Goal: Information Seeking & Learning: Find specific fact

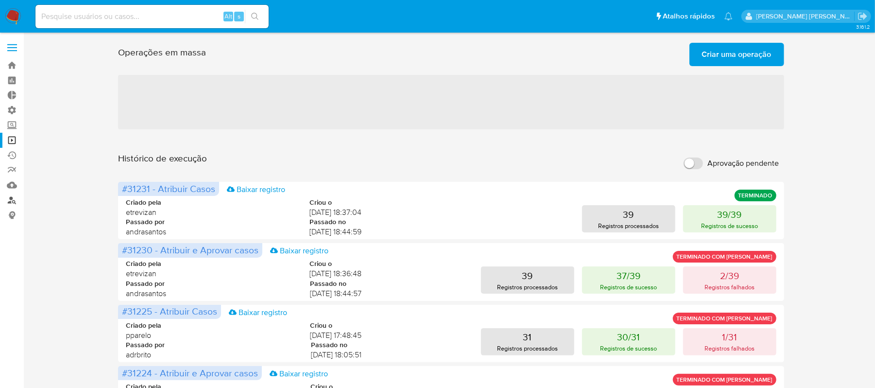
click at [13, 203] on link "Localizador de pessoas" at bounding box center [58, 199] width 116 height 15
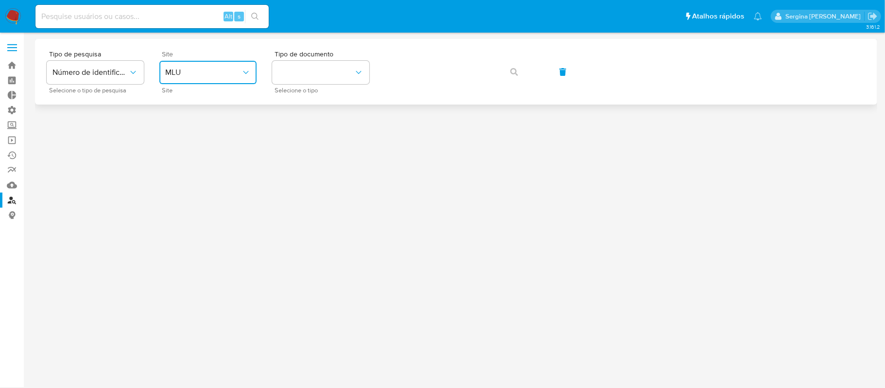
click at [207, 83] on button "MLU" at bounding box center [207, 72] width 97 height 23
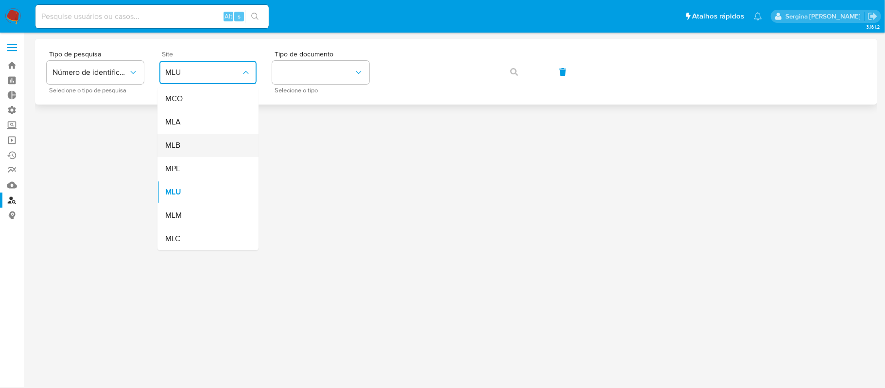
click at [188, 148] on div "MLB" at bounding box center [205, 145] width 80 height 23
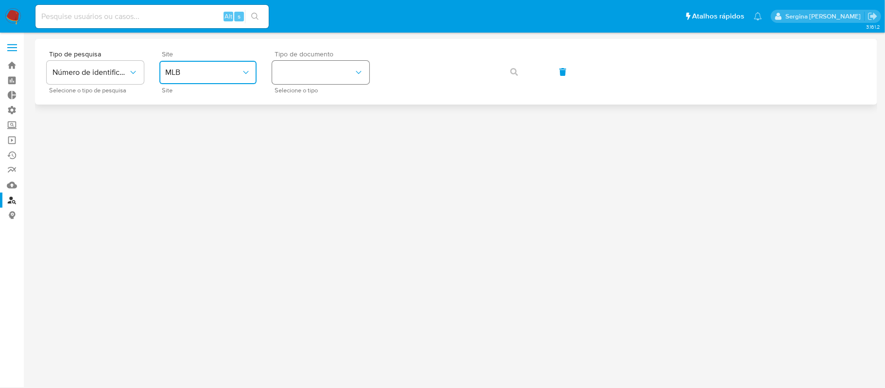
click at [302, 76] on button "identificationType" at bounding box center [320, 72] width 97 height 23
click at [318, 142] on div "CPF CPF" at bounding box center [318, 136] width 80 height 33
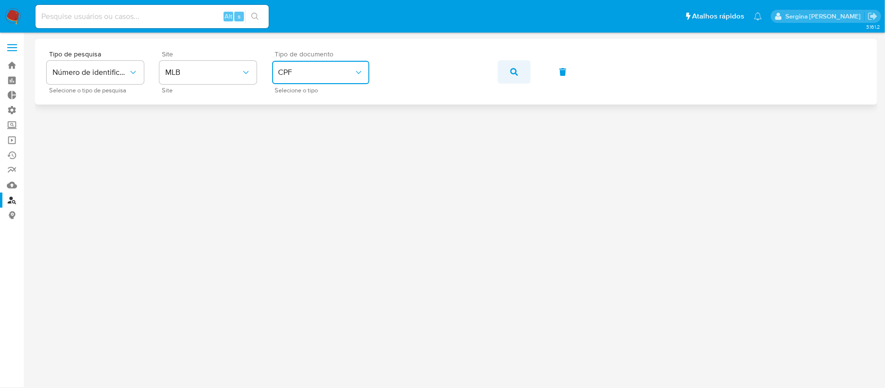
click at [514, 72] on icon "button" at bounding box center [514, 72] width 8 height 8
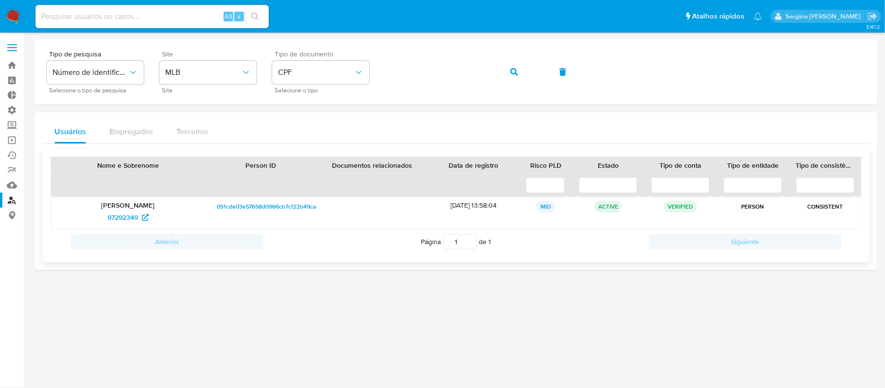
click at [232, 206] on span "051cde03e57658d0966cb7cf22b49ca8" at bounding box center [268, 207] width 103 height 12
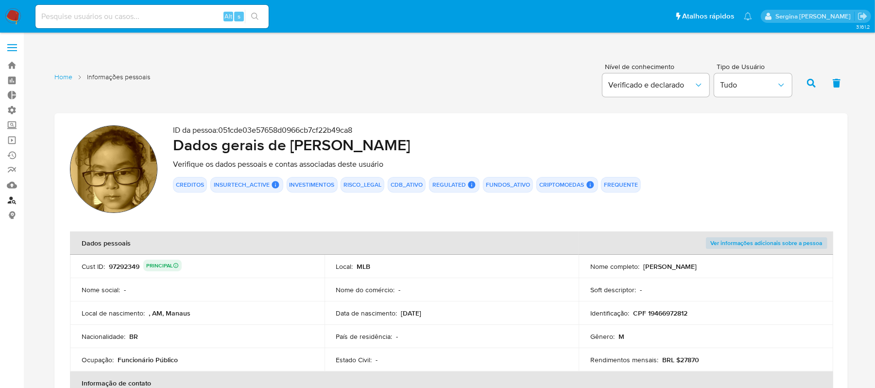
click at [13, 194] on link "Localizador de pessoas" at bounding box center [58, 199] width 116 height 15
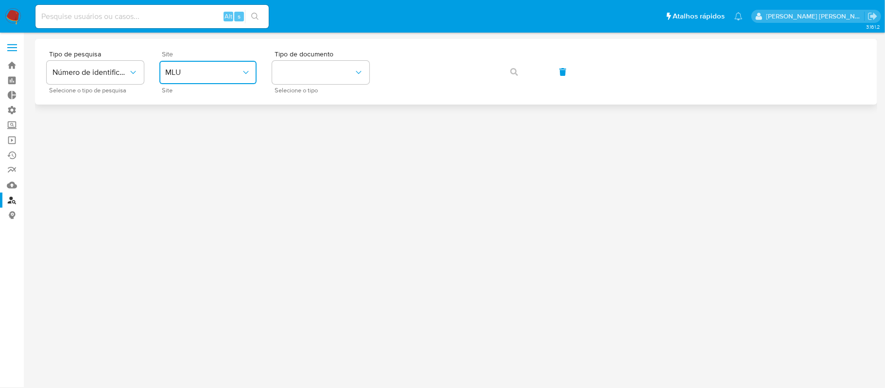
click at [189, 72] on span "MLU" at bounding box center [203, 73] width 76 height 10
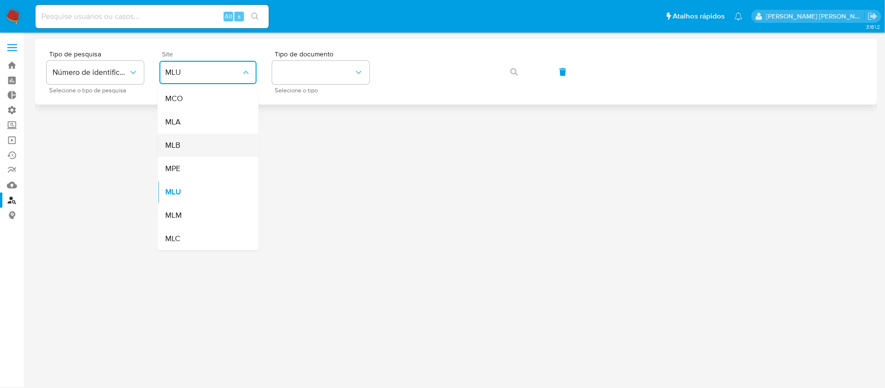
click at [196, 146] on div "MLB" at bounding box center [205, 145] width 80 height 23
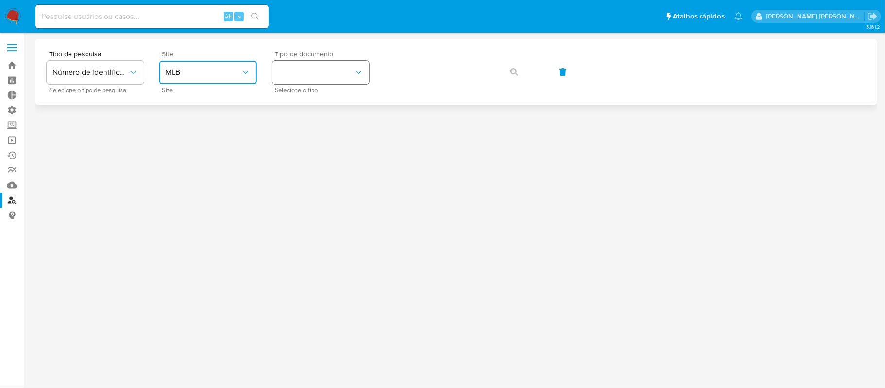
click at [287, 80] on button "identificationType" at bounding box center [320, 72] width 97 height 23
click at [289, 133] on span "CPF" at bounding box center [285, 132] width 14 height 10
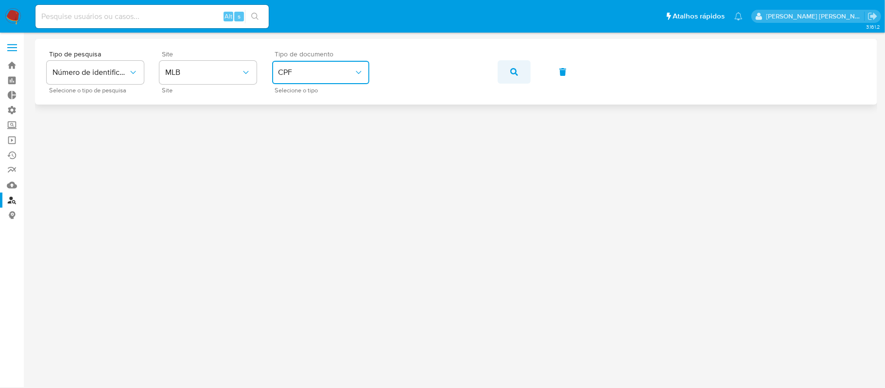
click at [519, 69] on button "button" at bounding box center [514, 71] width 33 height 23
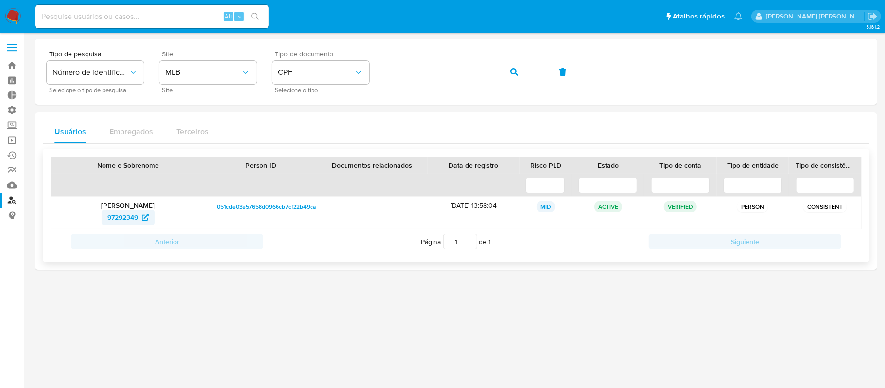
click at [127, 216] on span "97292349" at bounding box center [122, 217] width 31 height 16
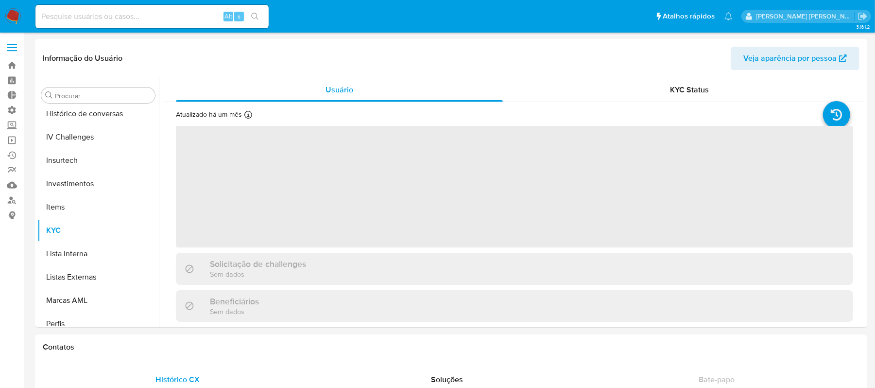
scroll to position [503, 0]
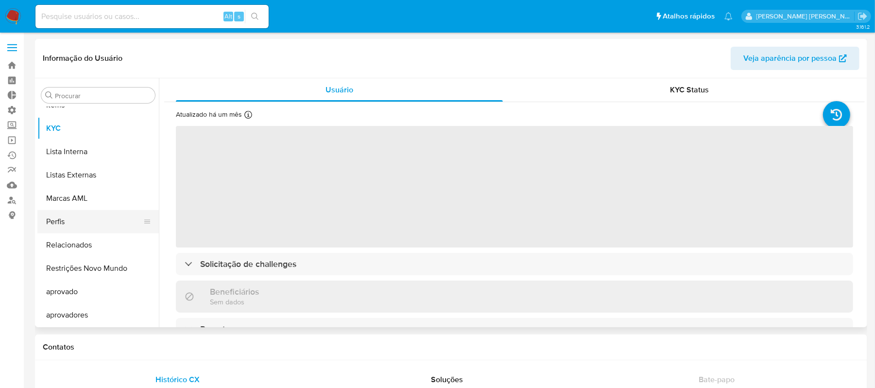
select select "10"
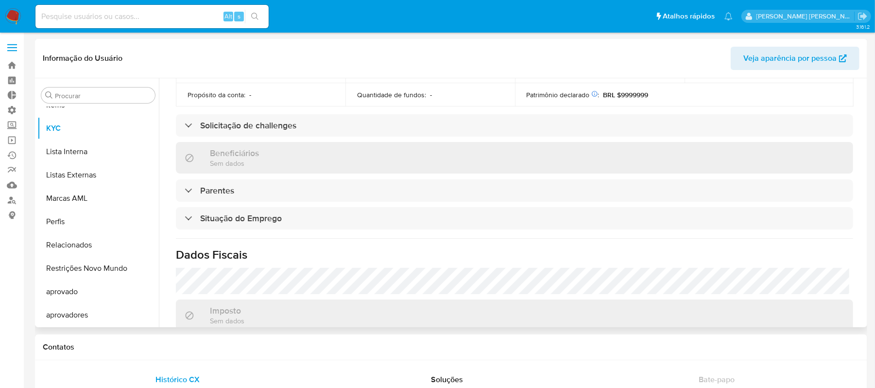
scroll to position [324, 0]
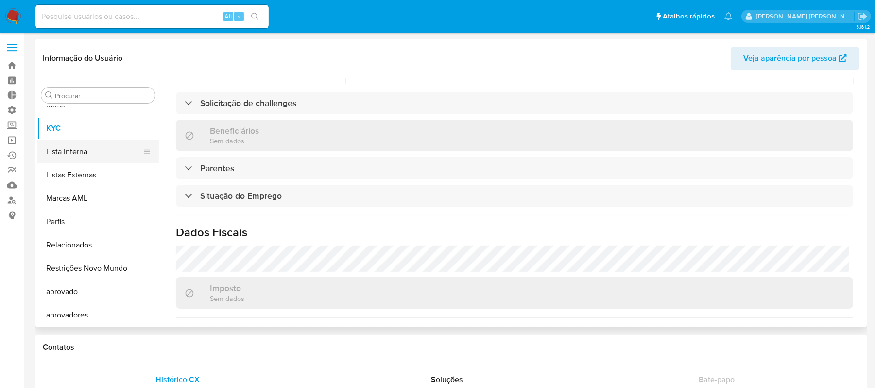
click at [76, 148] on button "Lista Interna" at bounding box center [94, 151] width 114 height 23
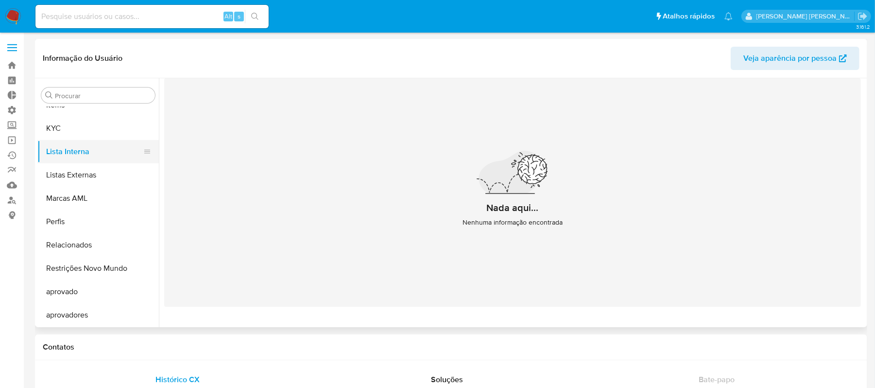
click at [61, 153] on button "Lista Interna" at bounding box center [94, 151] width 114 height 23
click at [88, 175] on button "Listas Externas" at bounding box center [94, 174] width 114 height 23
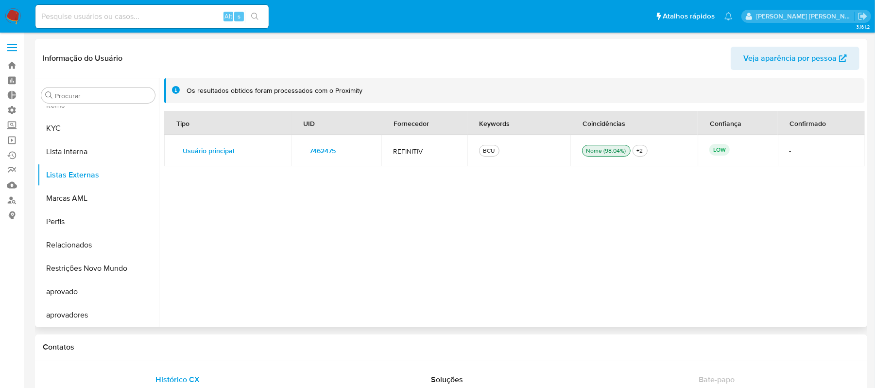
click at [323, 148] on span "7462475" at bounding box center [323, 151] width 26 height 14
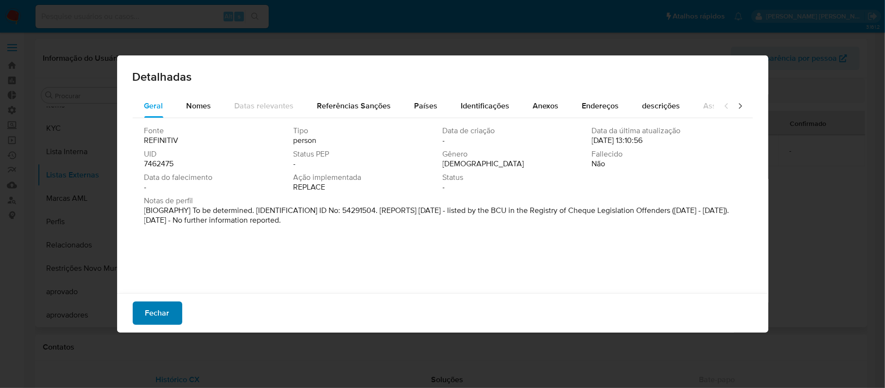
click at [172, 316] on button "Fechar" at bounding box center [158, 312] width 50 height 23
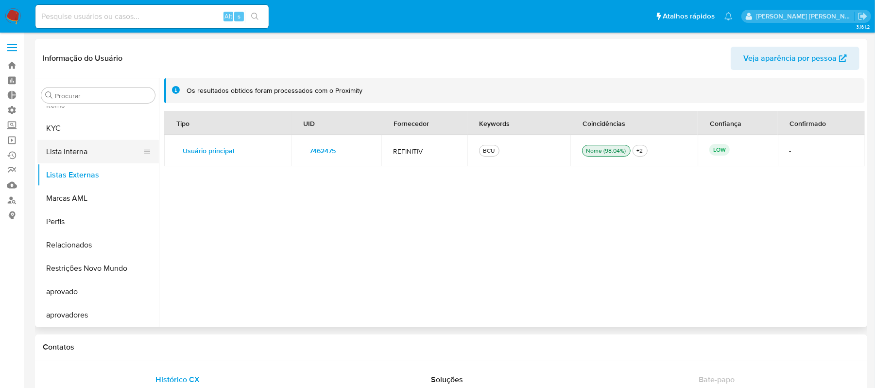
click at [76, 155] on button "Lista Interna" at bounding box center [94, 151] width 114 height 23
